Goal: Transaction & Acquisition: Purchase product/service

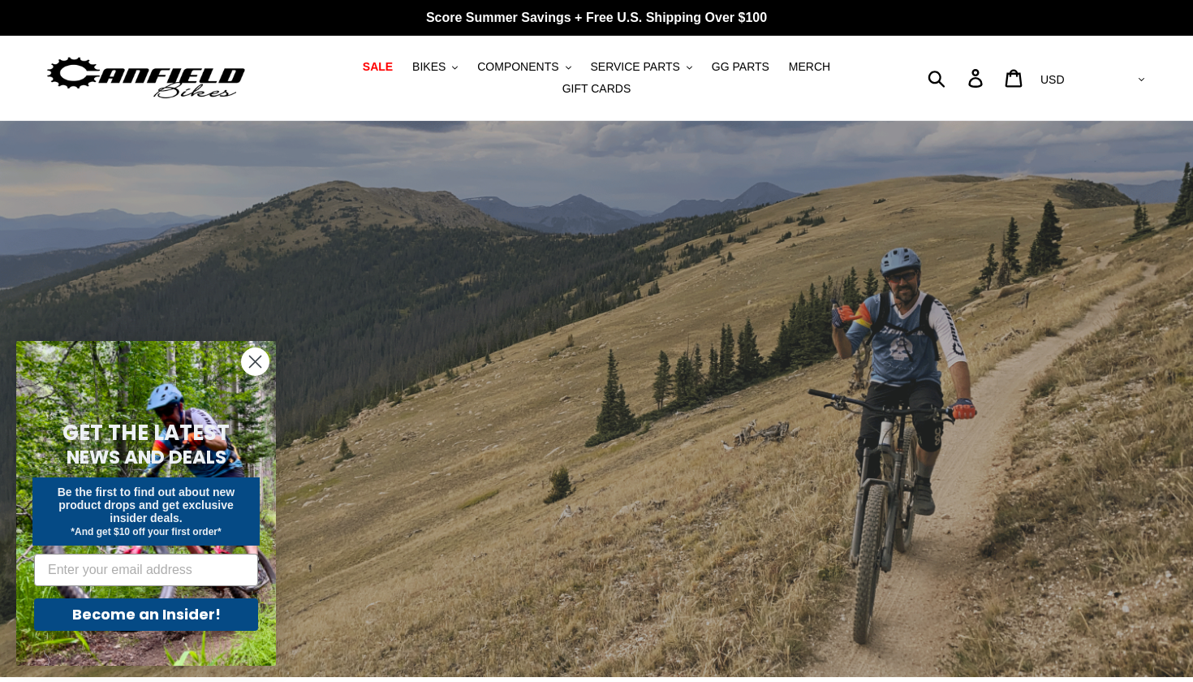
click at [257, 364] on icon "Close dialog" at bounding box center [255, 361] width 11 height 11
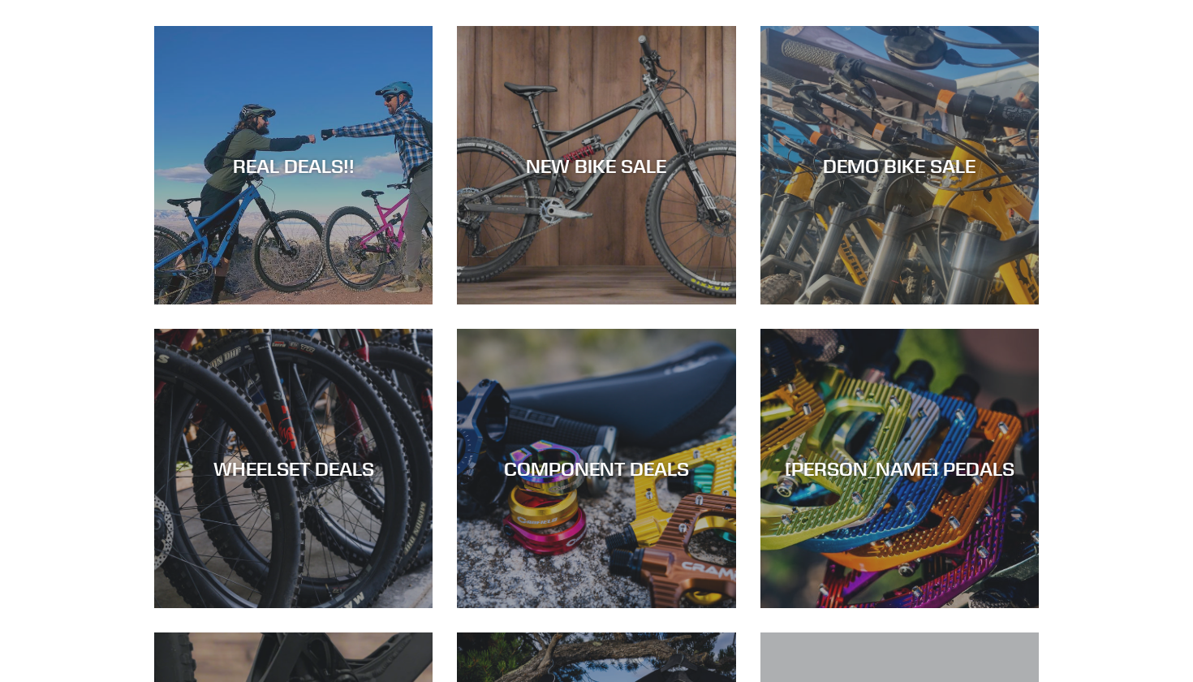
scroll to position [696, 0]
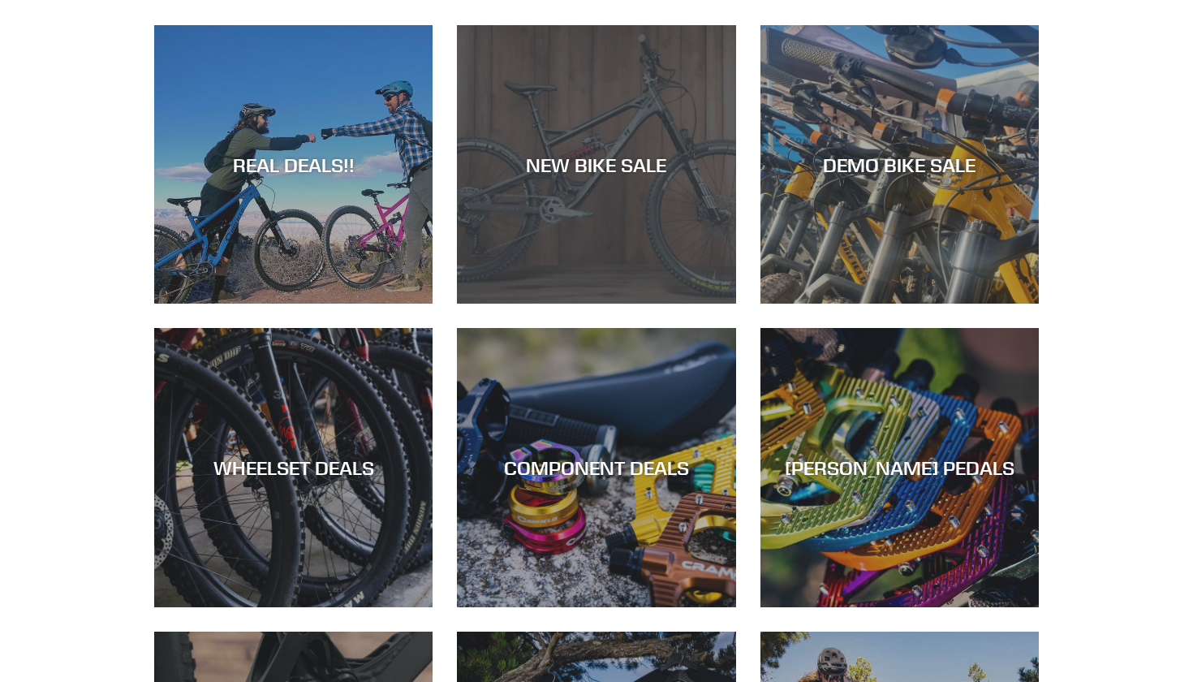
click at [638, 166] on div "NEW BIKE SALE" at bounding box center [596, 165] width 278 height 24
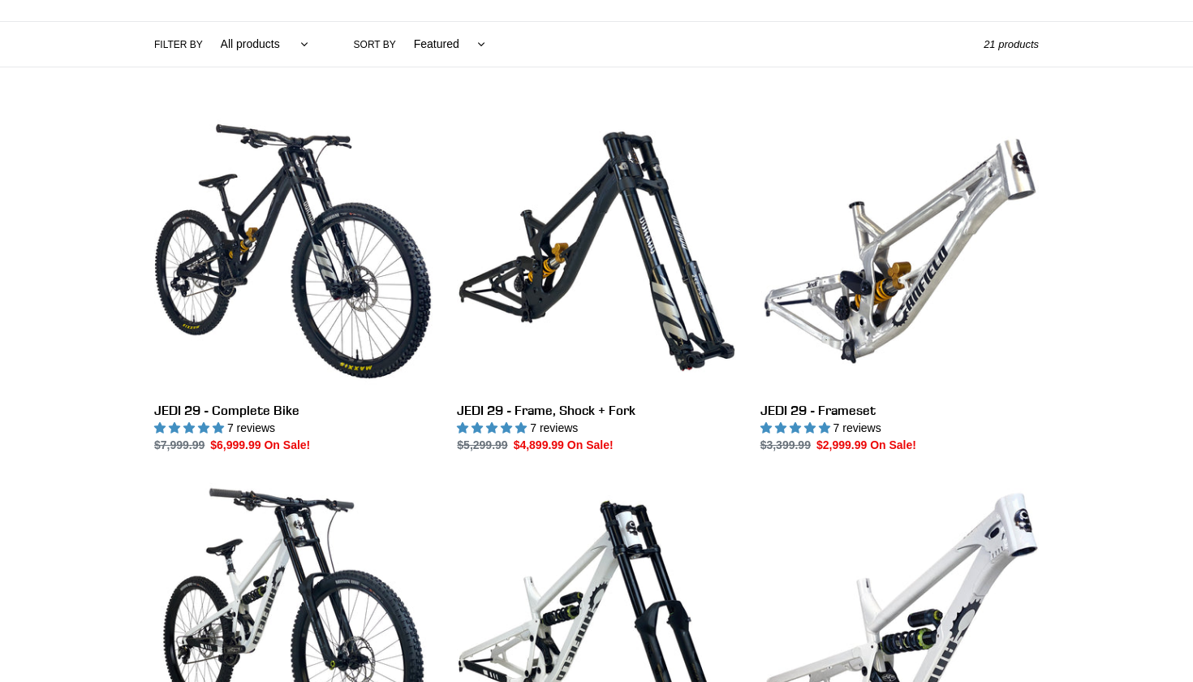
scroll to position [372, 0]
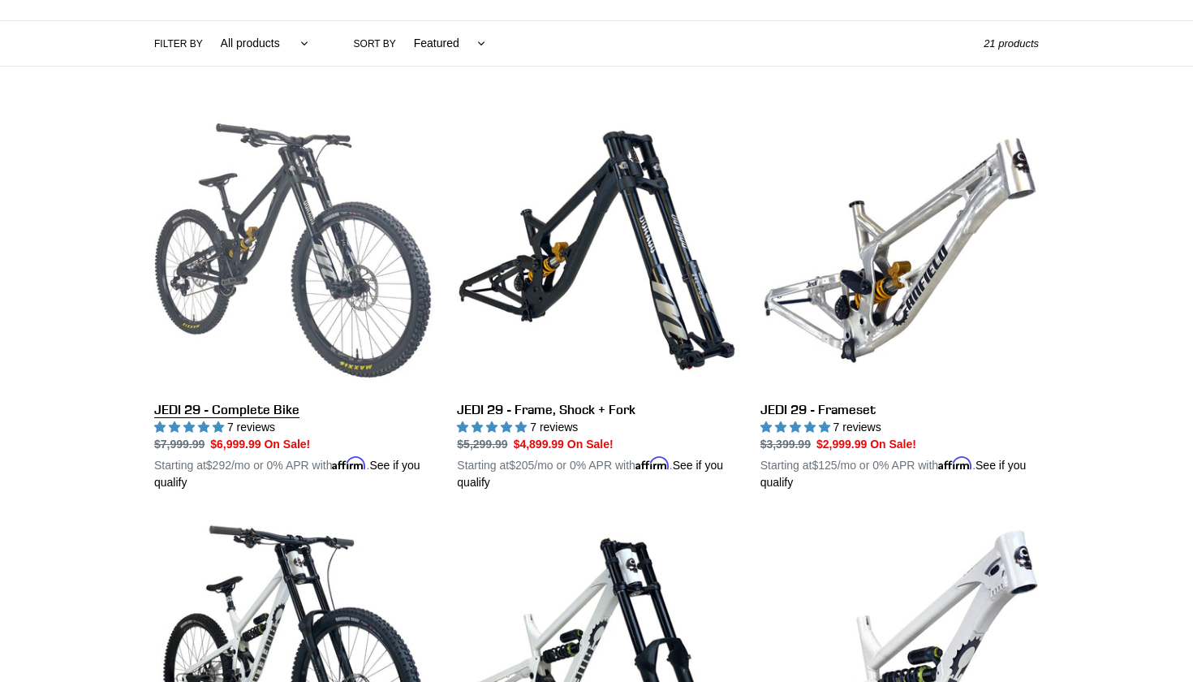
click at [309, 261] on link "JEDI 29 - Complete Bike" at bounding box center [293, 301] width 278 height 380
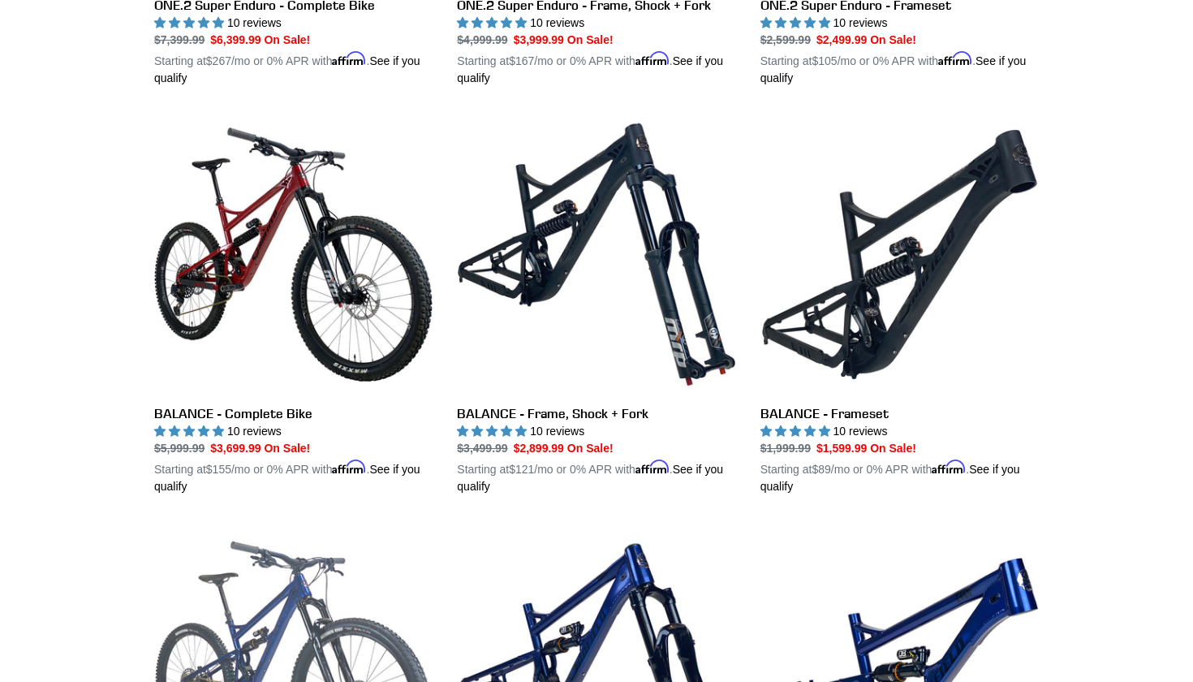
scroll to position [1591, 0]
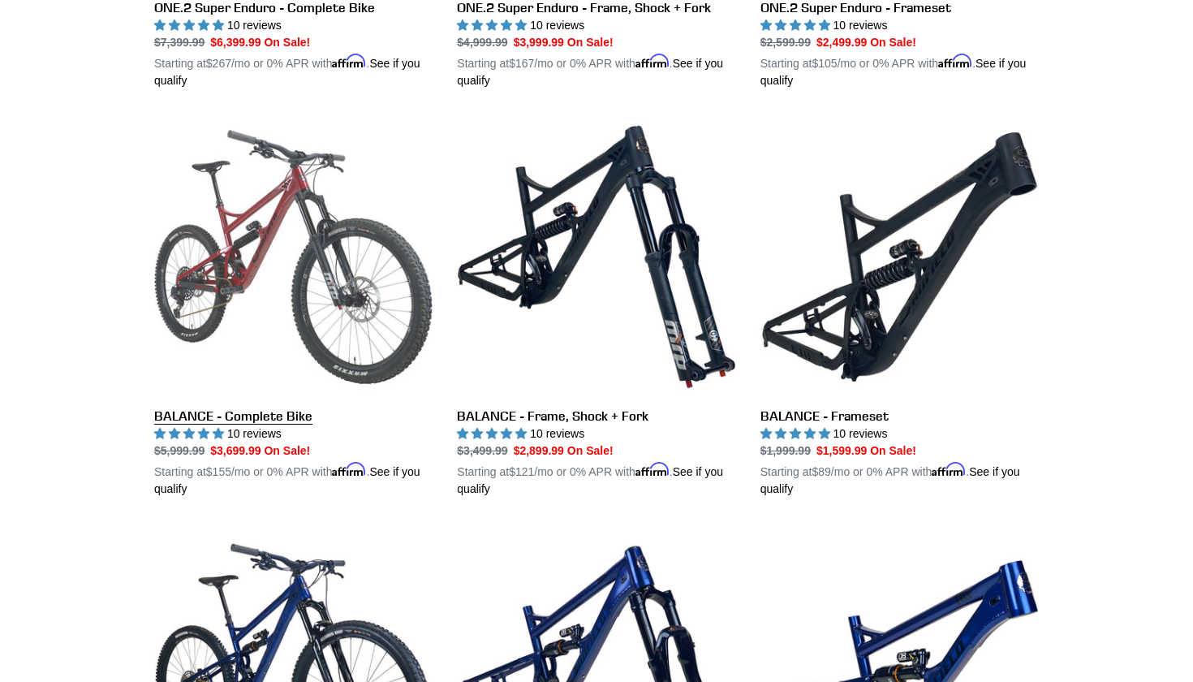
click at [335, 286] on link "BALANCE - Complete Bike" at bounding box center [293, 308] width 278 height 380
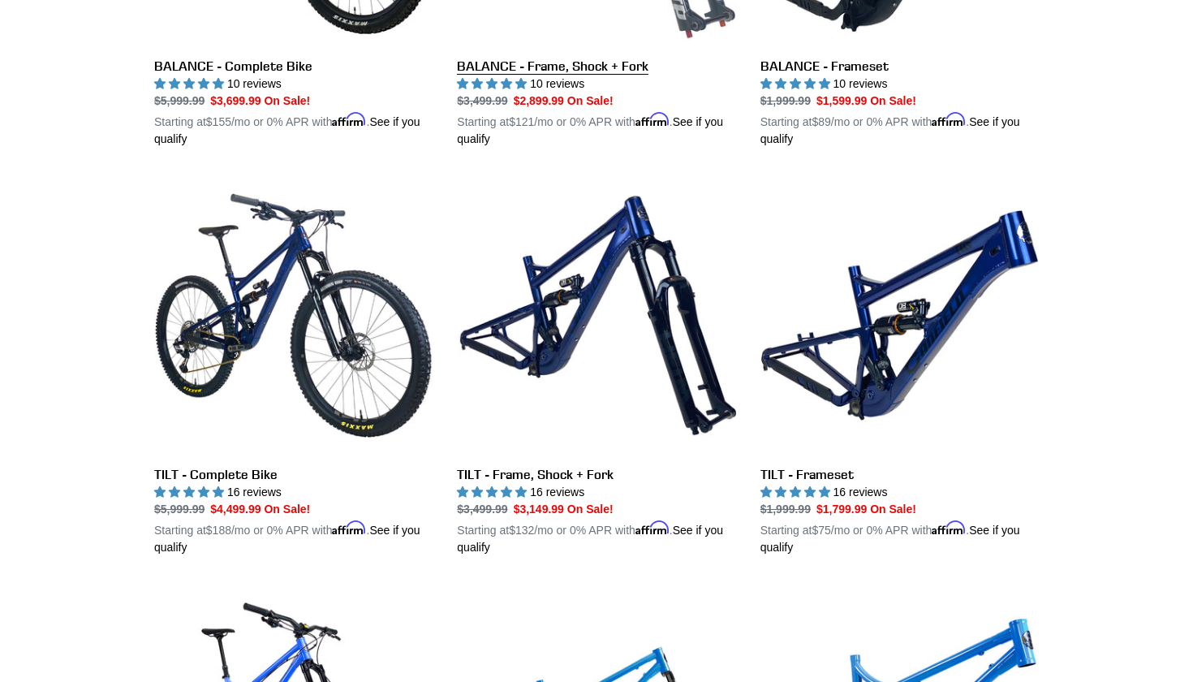
scroll to position [1993, 0]
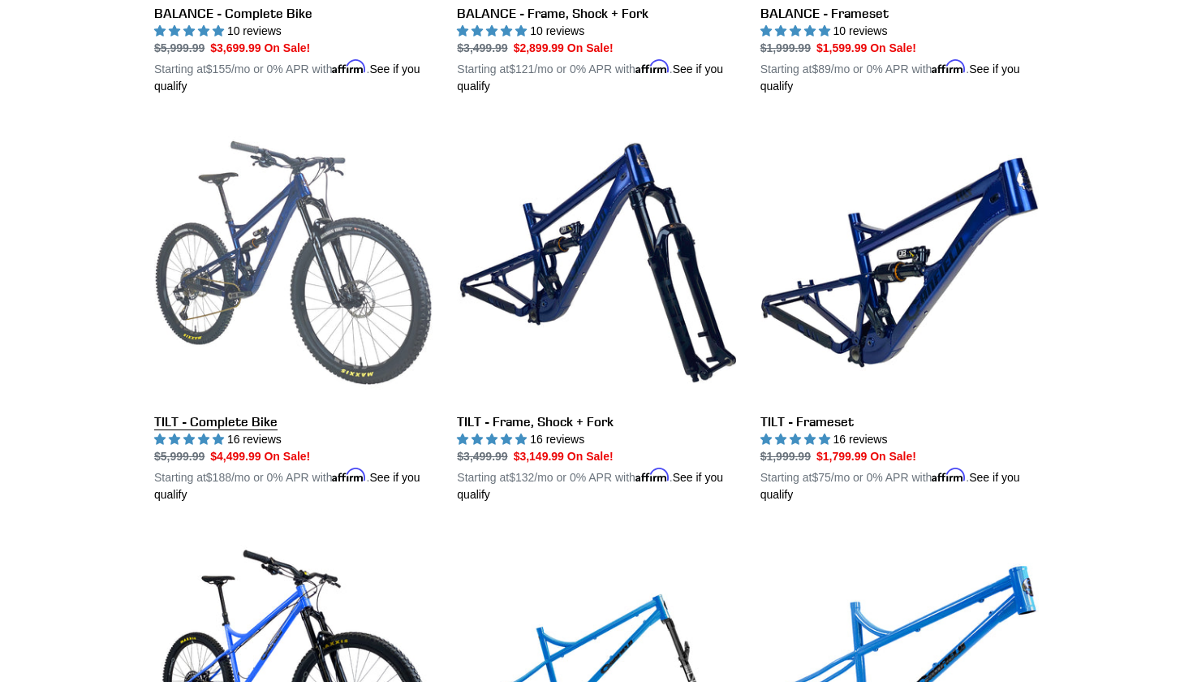
click at [262, 290] on link "TILT - Complete Bike" at bounding box center [293, 313] width 278 height 380
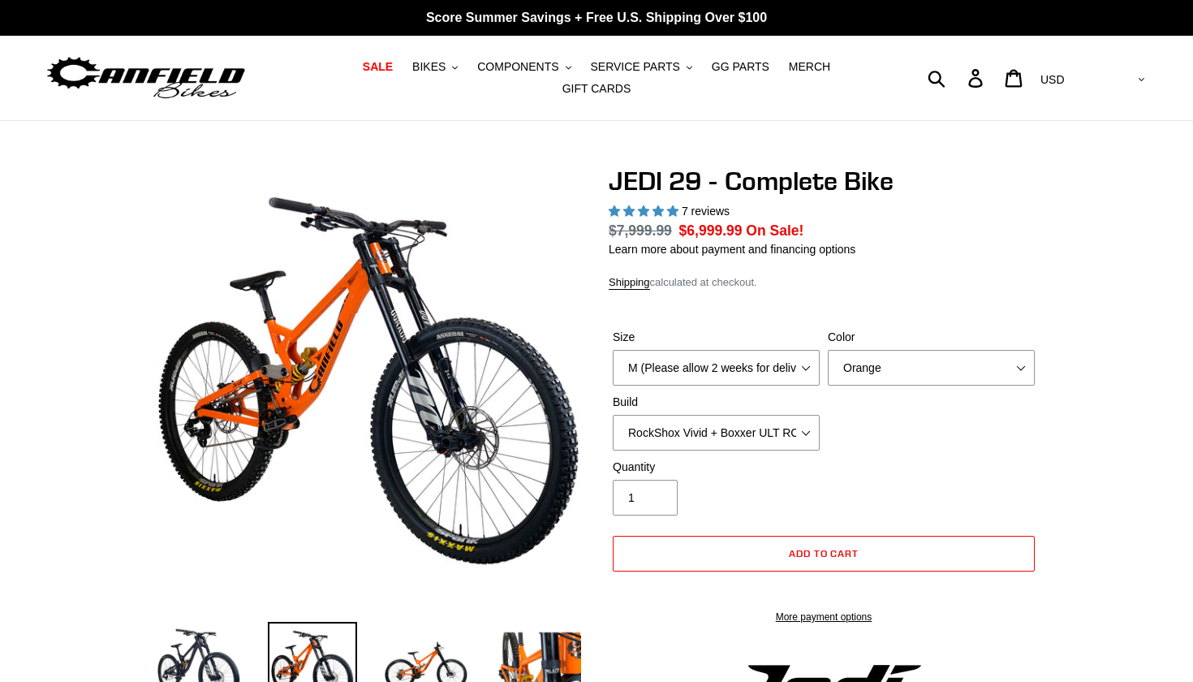
select select "highest-rating"
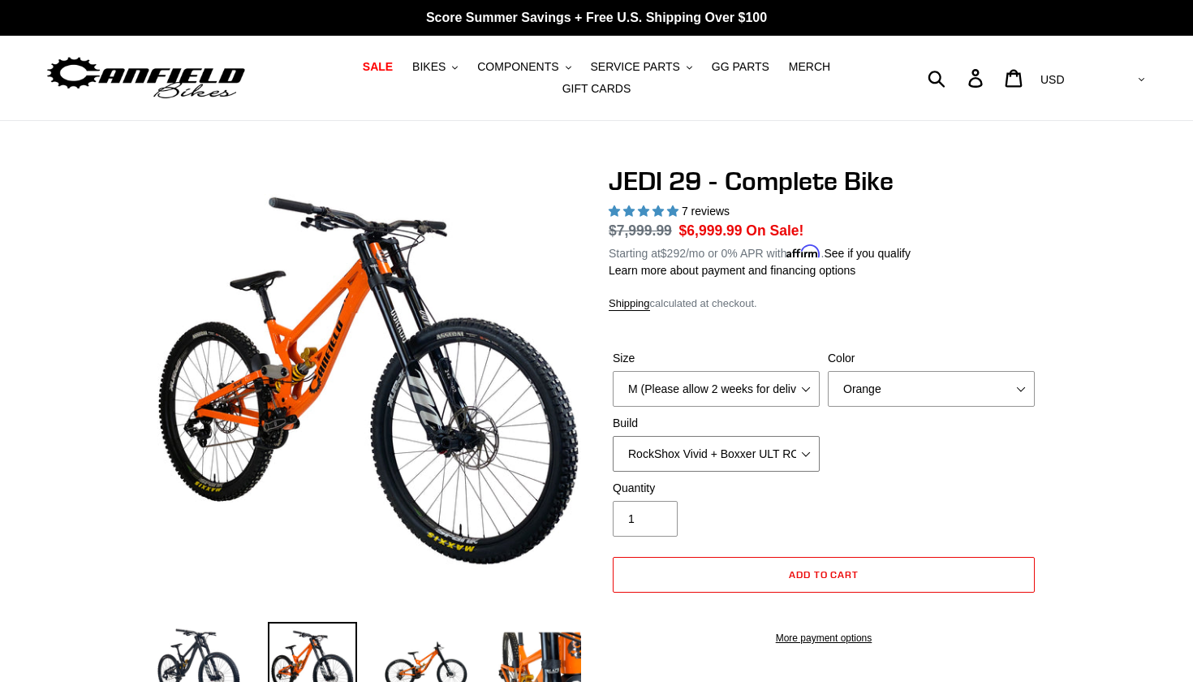
drag, startPoint x: 738, startPoint y: 443, endPoint x: 1065, endPoint y: 224, distance: 393.7
drag, startPoint x: 798, startPoint y: 456, endPoint x: 1017, endPoint y: 477, distance: 220.1
click at [1017, 478] on form "Size M (Please allow 2 weeks for delivery) L (Please allow 2 weeks for delivery…" at bounding box center [824, 493] width 430 height 338
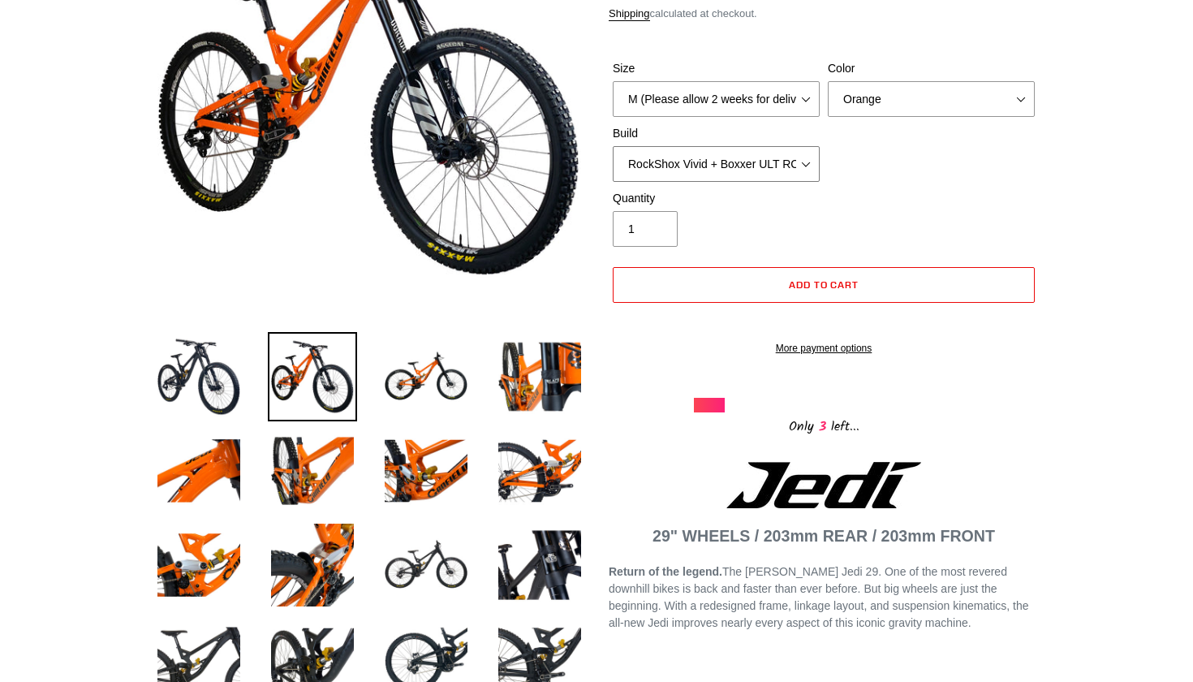
scroll to position [299, 0]
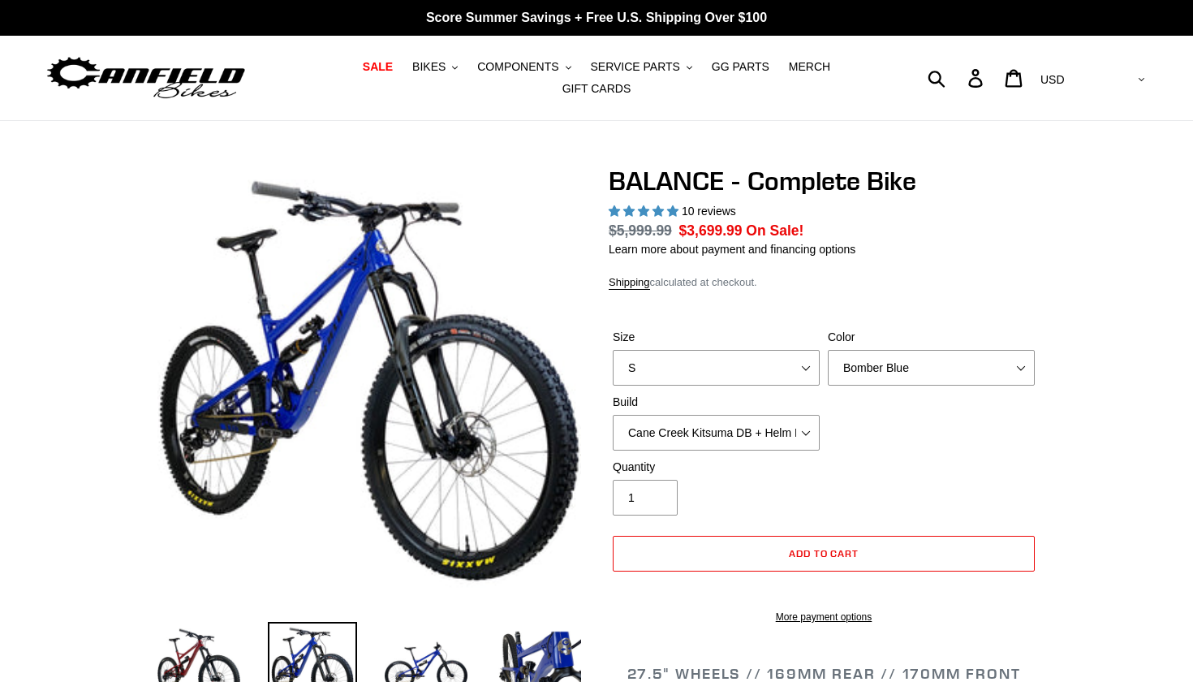
select select "highest-rating"
select select "Cane Creek Kitsuma DB + Helm MKII + SRAM XO"
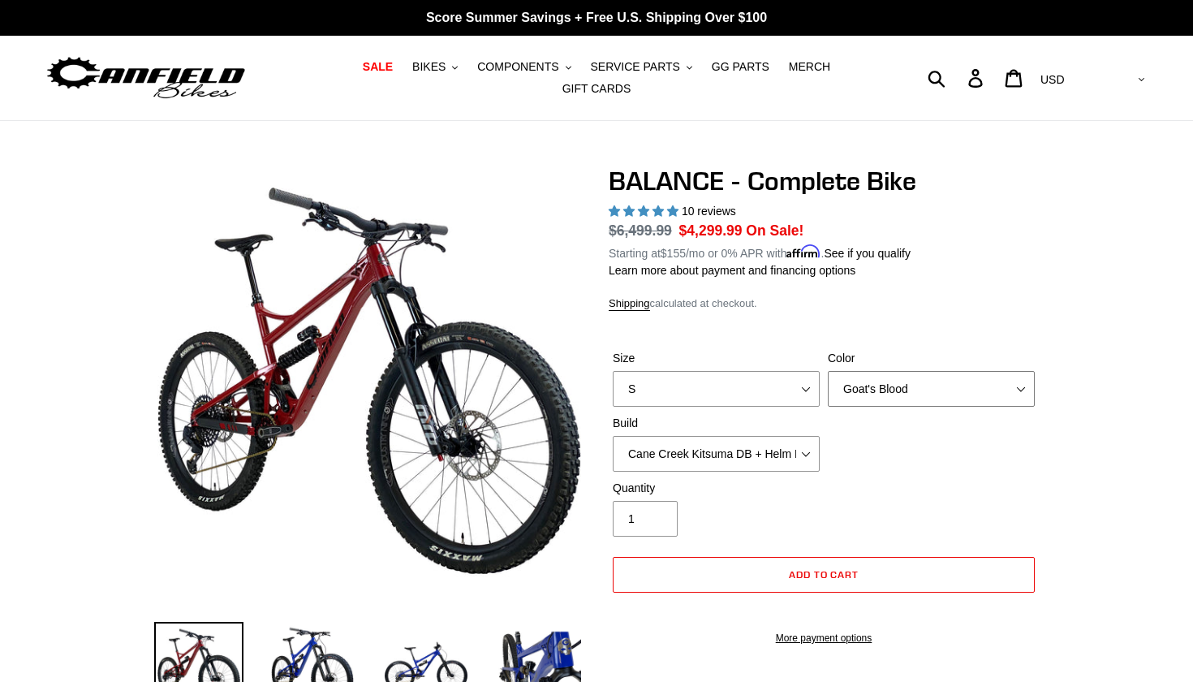
select select "Stealth Black"
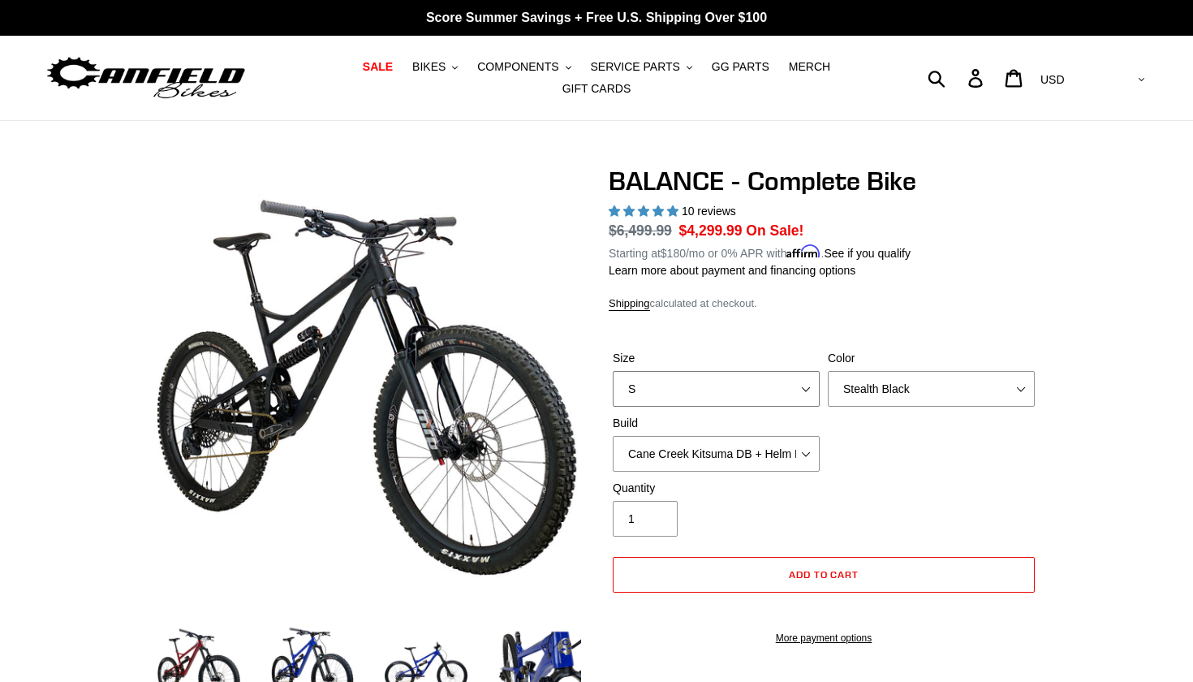
select select "M"
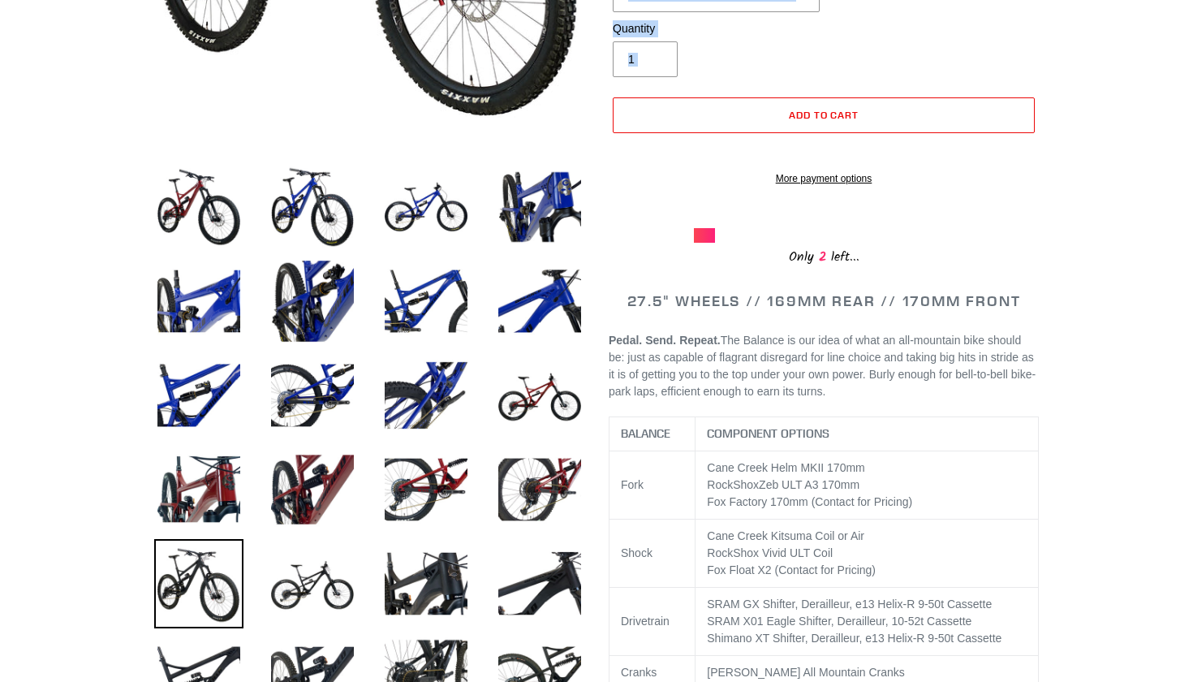
scroll to position [281, 0]
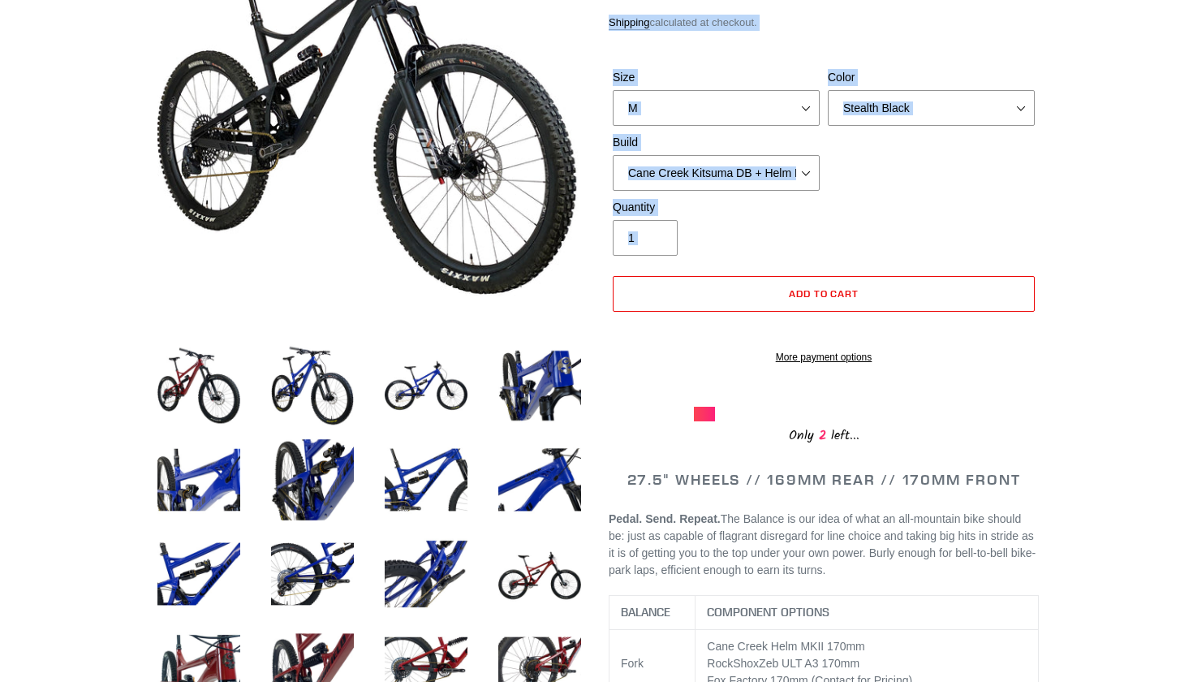
drag, startPoint x: 926, startPoint y: 111, endPoint x: 926, endPoint y: -94, distance: 205.3
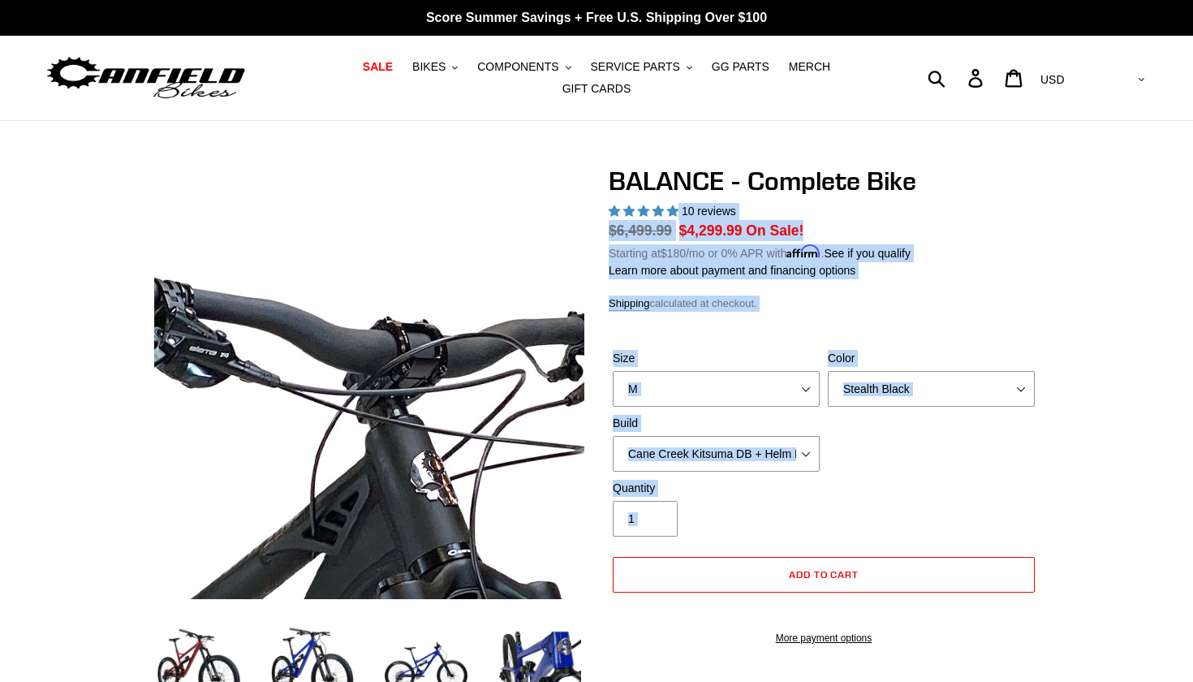
scroll to position [0, 0]
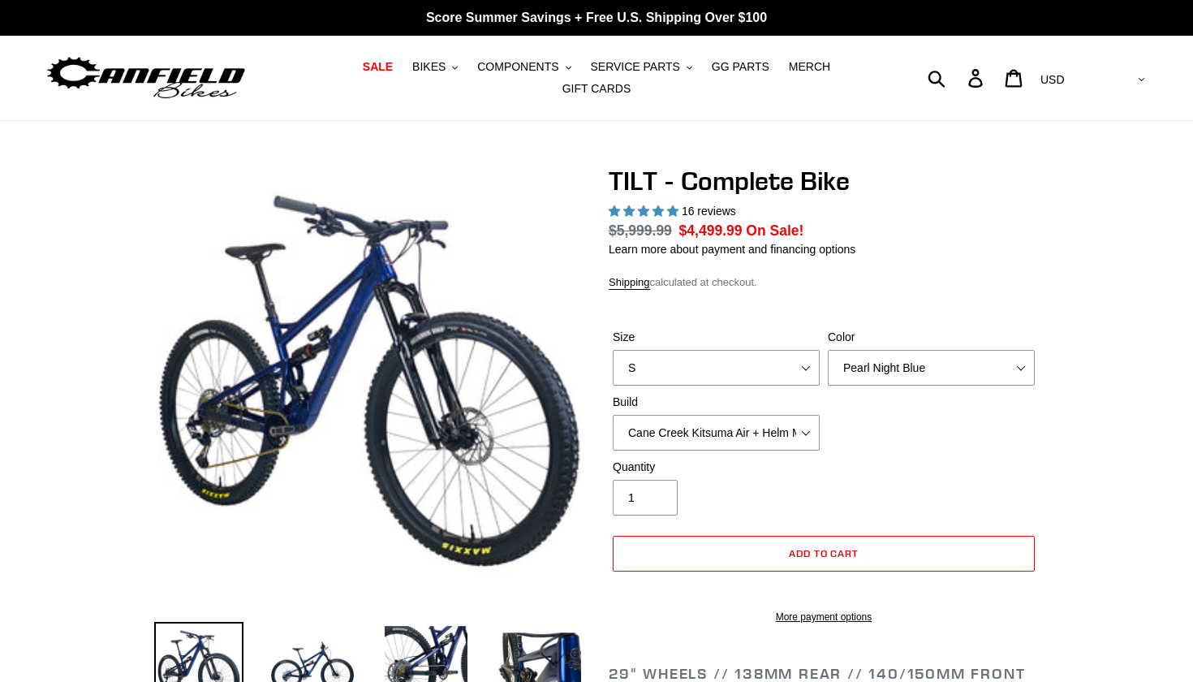
select select "highest-rating"
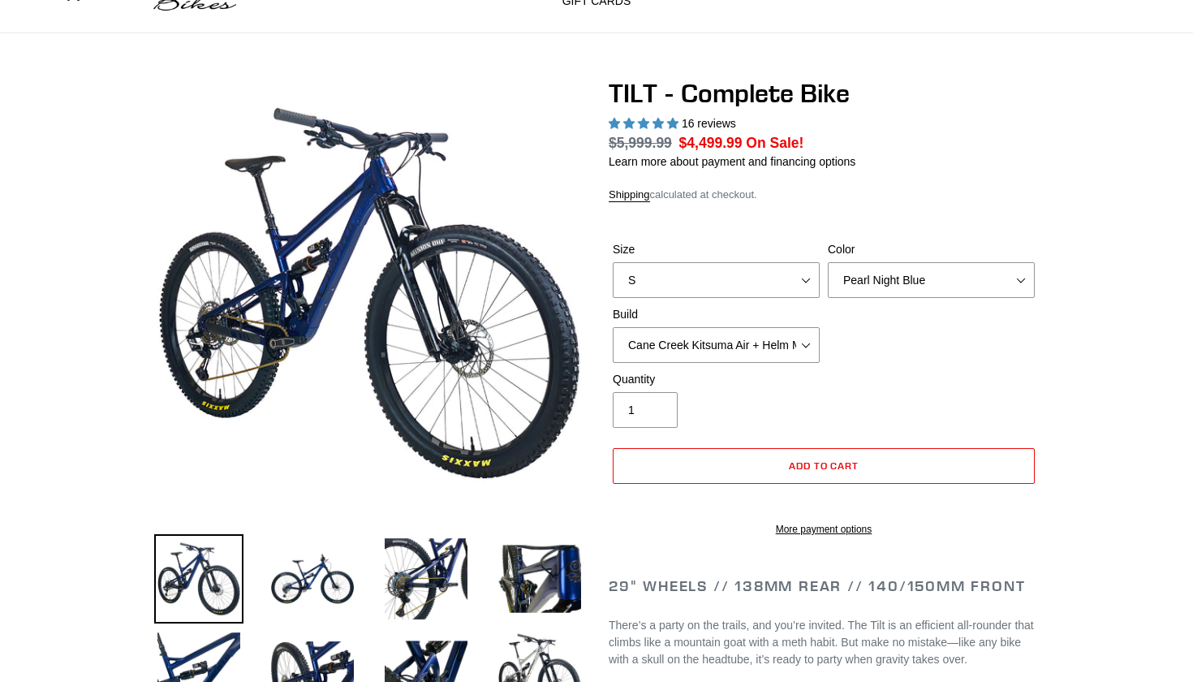
scroll to position [125, 0]
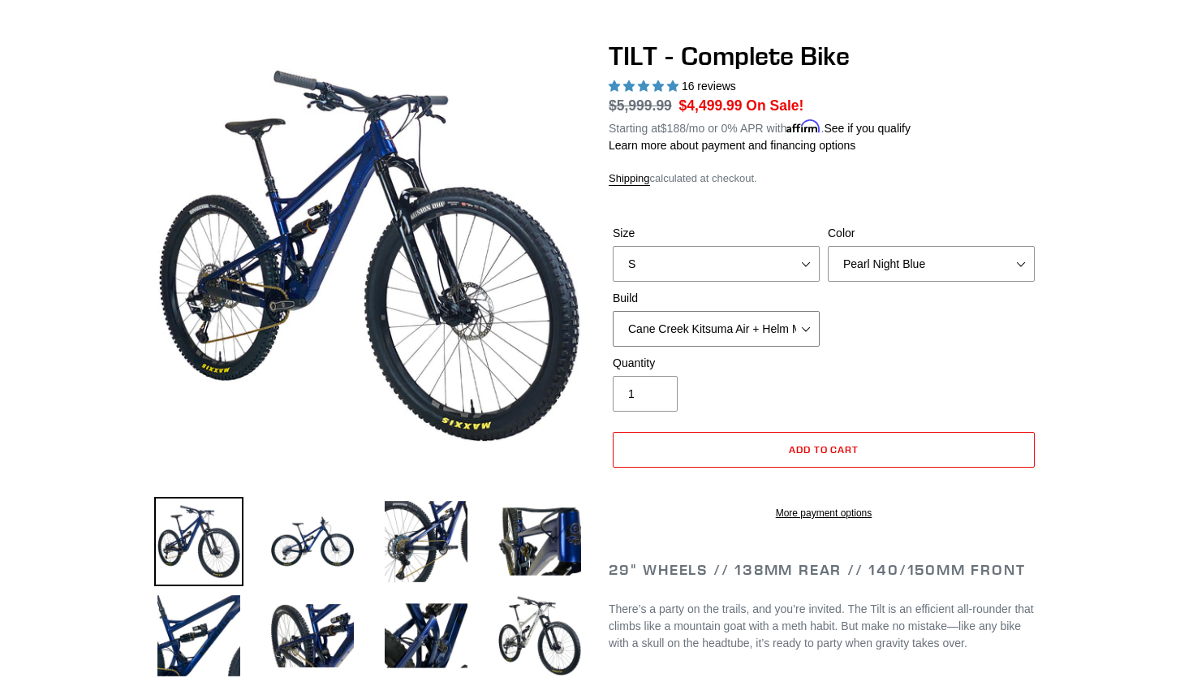
select select "Cane Creek Kitsuma Air + Helm MKII 140 + Shimano XT"
select select "Raw"
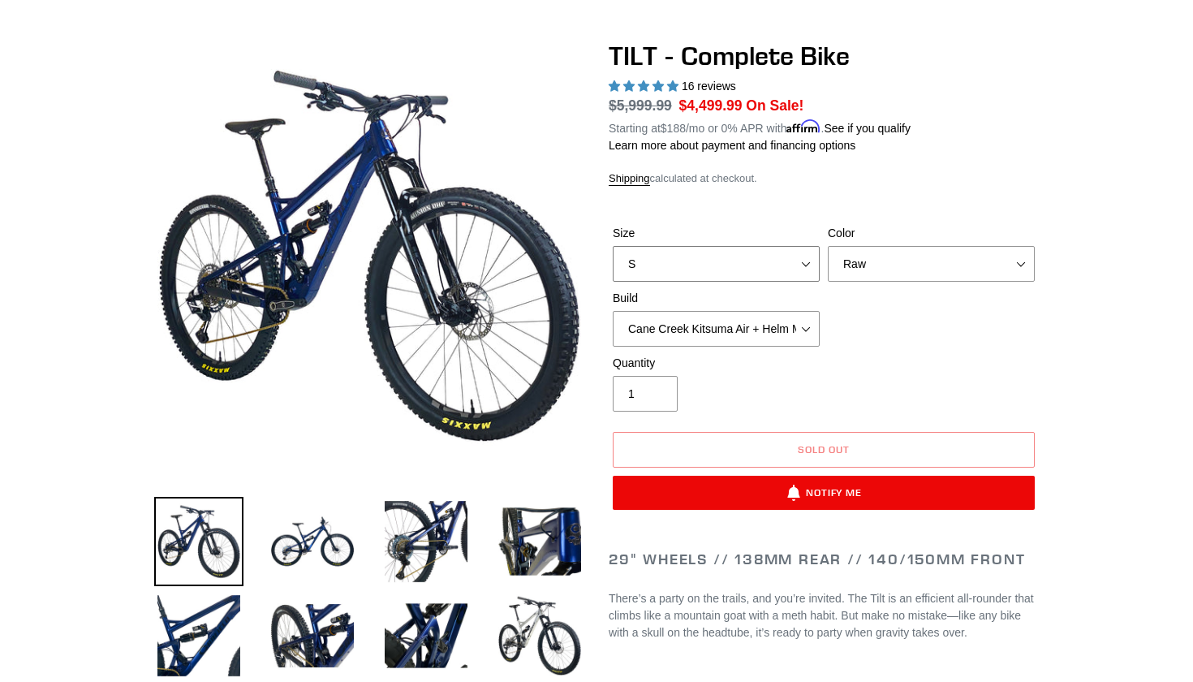
select select "M"
select select "Fox Float X + 36 SL Factory Grip X 140 + Shimano XT"
select select "Stealth Silver"
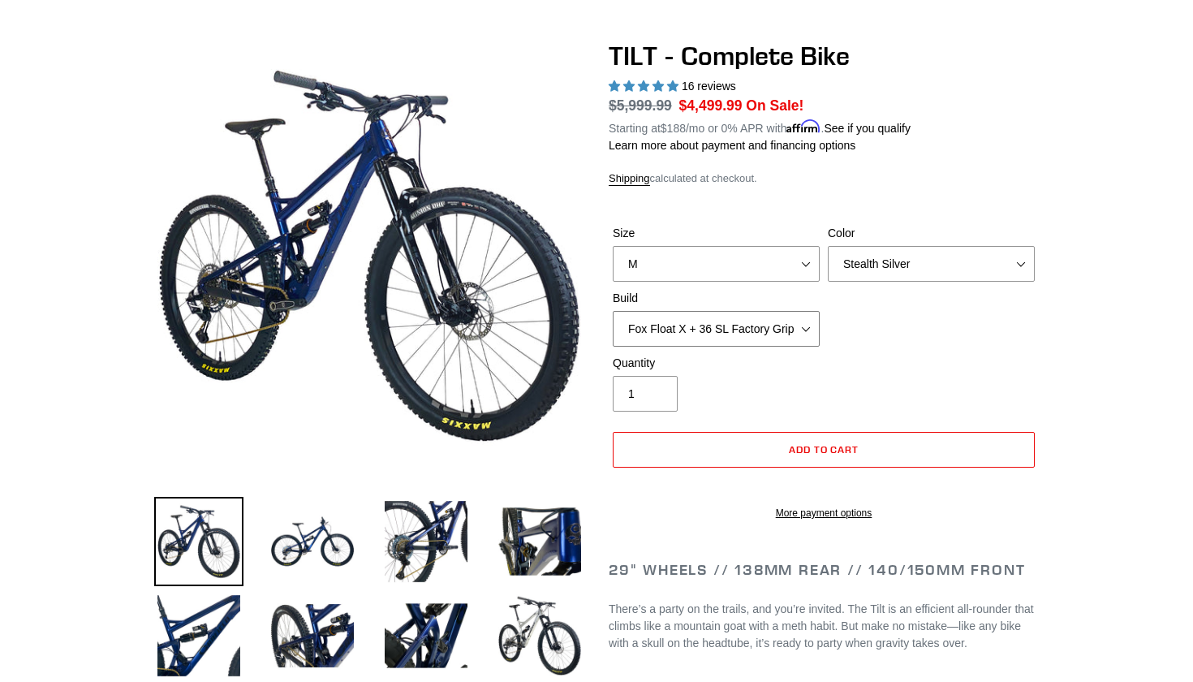
drag, startPoint x: 794, startPoint y: 324, endPoint x: 1087, endPoint y: 369, distance: 296.5
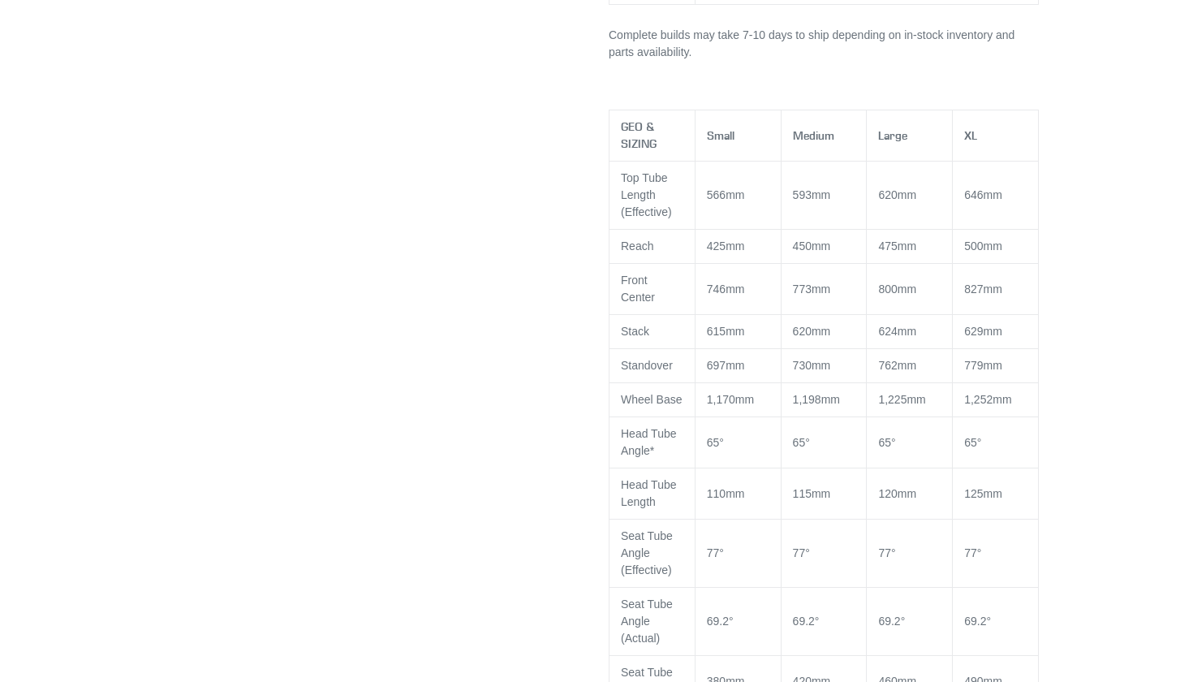
scroll to position [1437, 0]
